Goal: Information Seeking & Learning: Learn about a topic

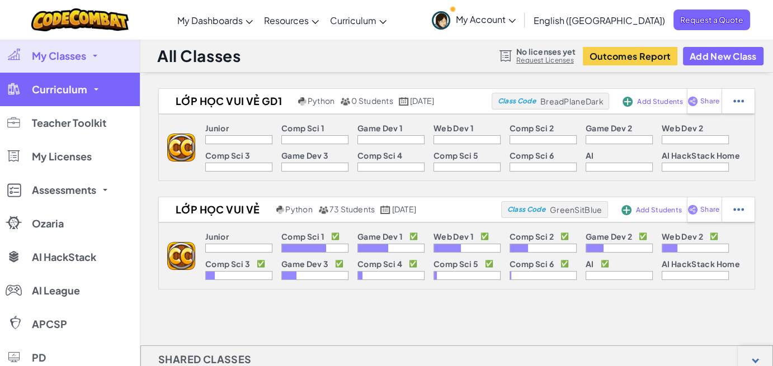
click at [73, 93] on span "Curriculum" at bounding box center [59, 89] width 55 height 10
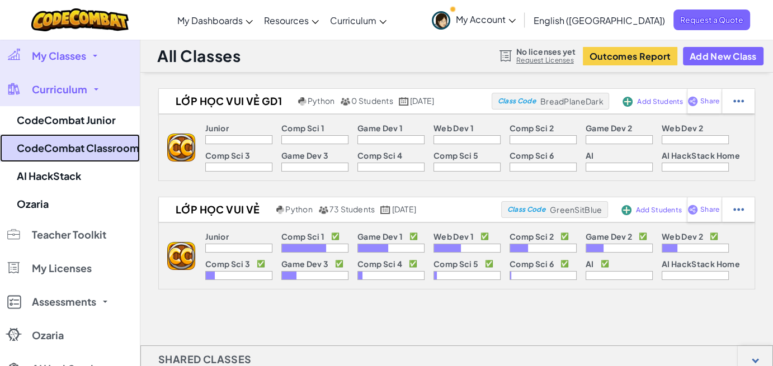
click at [86, 145] on link "CodeCombat Classroom" at bounding box center [70, 148] width 140 height 28
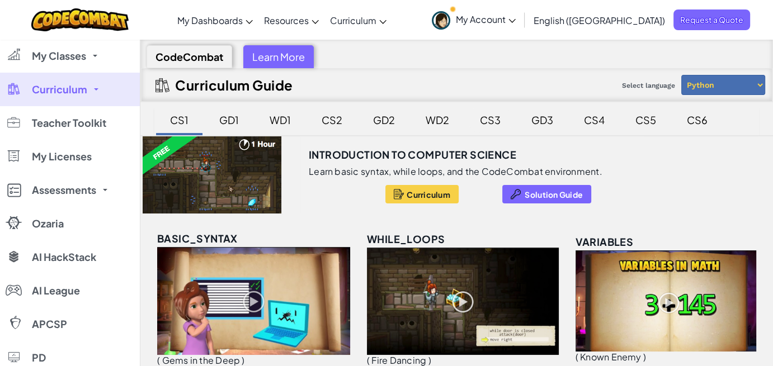
click at [477, 117] on div "CS3" at bounding box center [489, 120] width 43 height 26
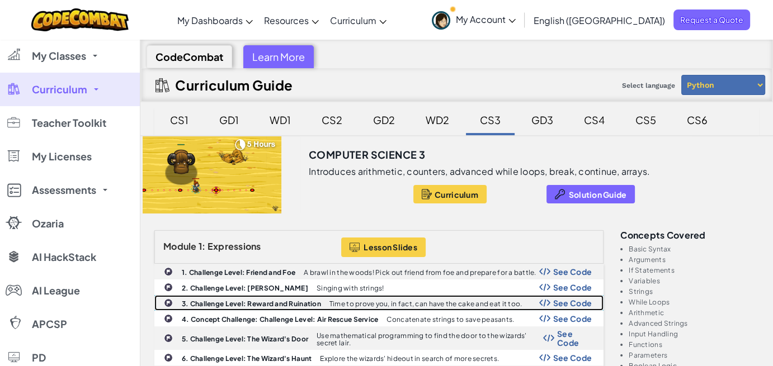
click at [252, 305] on b "3. Challenge Level: Reward and Ruination" at bounding box center [251, 304] width 139 height 8
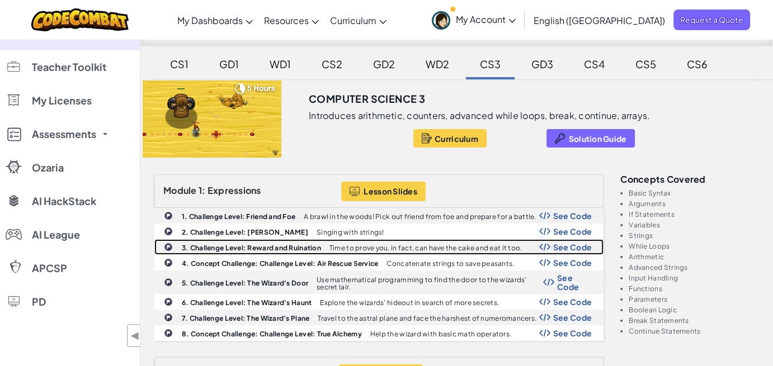
scroll to position [112, 0]
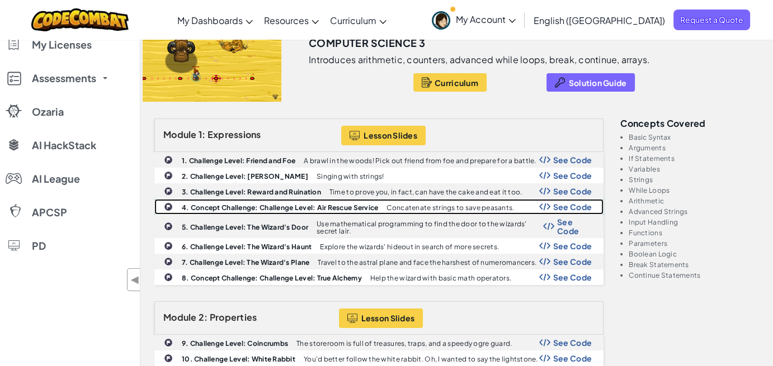
click at [253, 203] on b "4. Concept Challenge: Challenge Level: Air Rescue Service" at bounding box center [280, 207] width 196 height 8
